Goal: Task Accomplishment & Management: Use online tool/utility

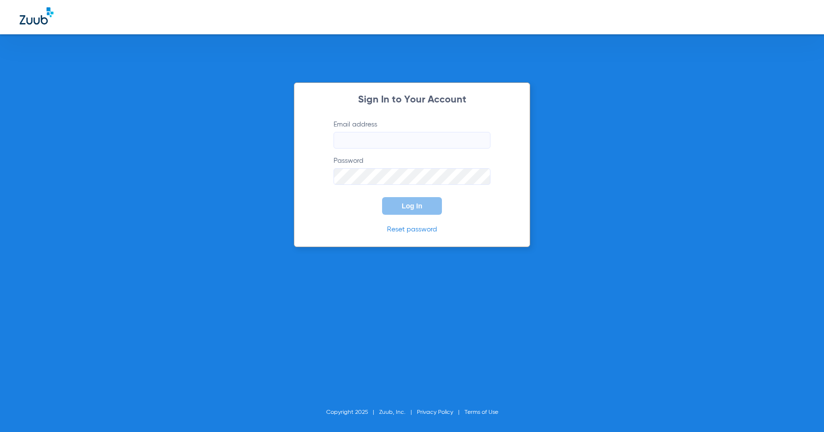
type input "[PERSON_NAME][EMAIL_ADDRESS][DOMAIN_NAME]"
click at [418, 205] on span "Log In" at bounding box center [412, 206] width 21 height 8
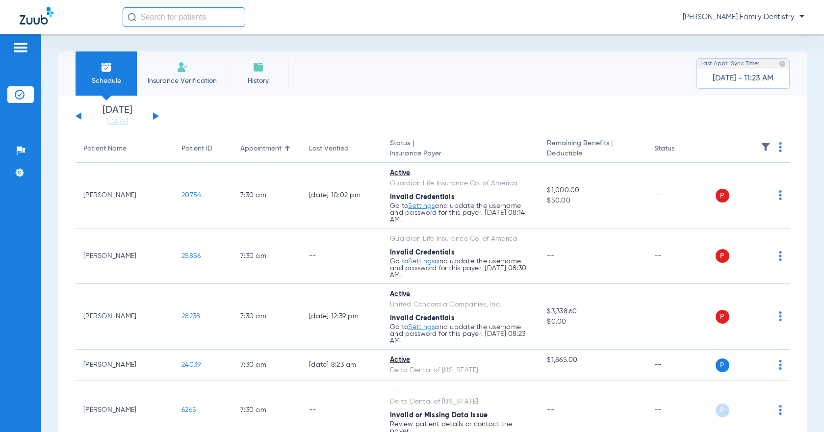
click at [155, 115] on button at bounding box center [156, 115] width 6 height 7
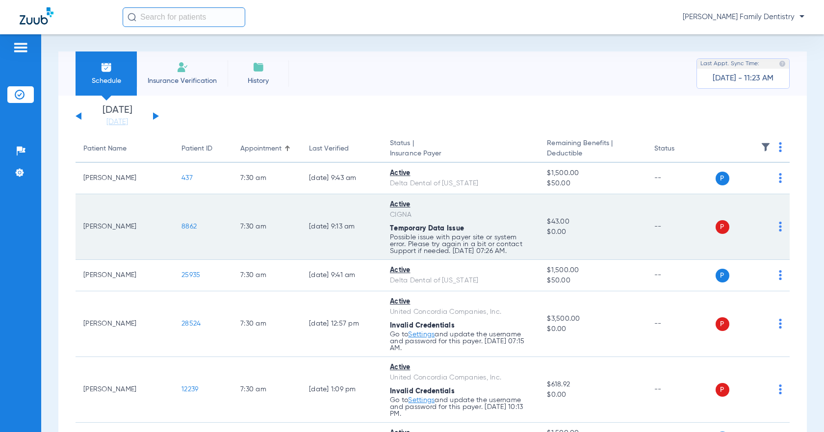
click at [779, 225] on img at bounding box center [780, 227] width 3 height 10
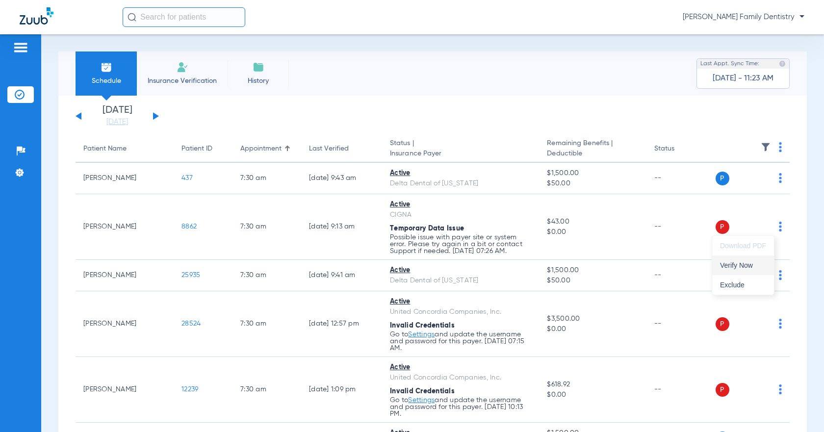
click at [756, 265] on span "Verify Now" at bounding box center [743, 265] width 46 height 7
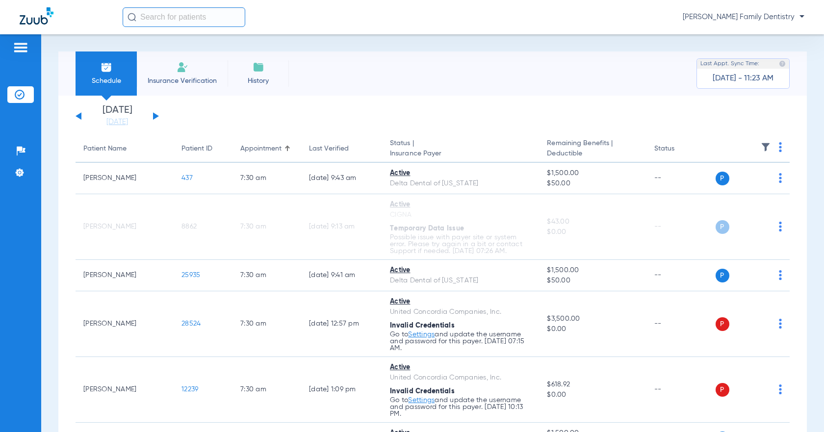
click at [779, 152] on img at bounding box center [780, 147] width 3 height 10
click at [739, 188] on span "Verify All" at bounding box center [735, 185] width 61 height 7
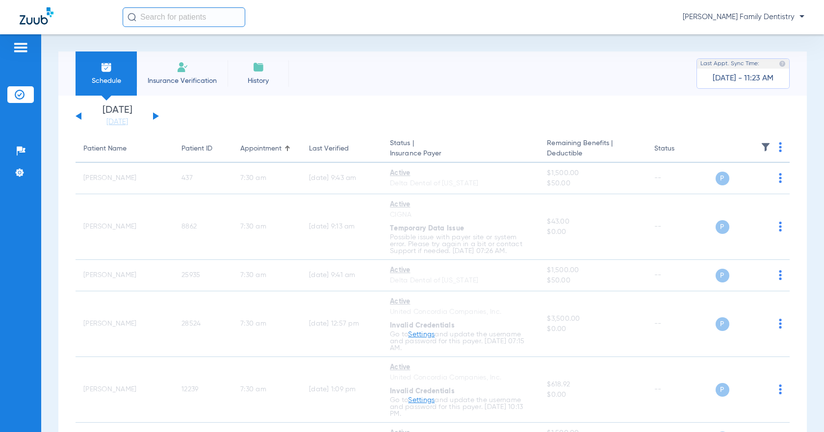
click at [156, 113] on div "[DATE] [DATE] [DATE] [DATE] [DATE] [DATE] [DATE] [DATE] [DATE] [DATE] [DATE] [D…" at bounding box center [117, 116] width 83 height 22
click at [154, 115] on button at bounding box center [156, 115] width 6 height 7
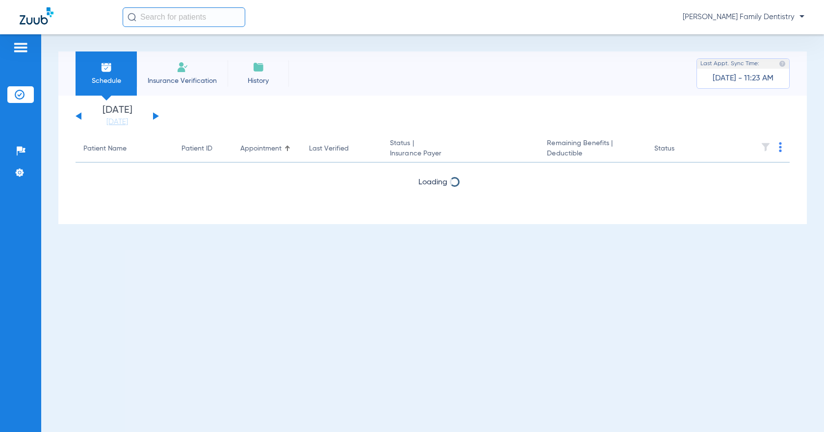
click at [779, 149] on img at bounding box center [780, 147] width 3 height 10
click at [747, 191] on button "Verify All" at bounding box center [744, 186] width 75 height 20
